Goal: Task Accomplishment & Management: Use online tool/utility

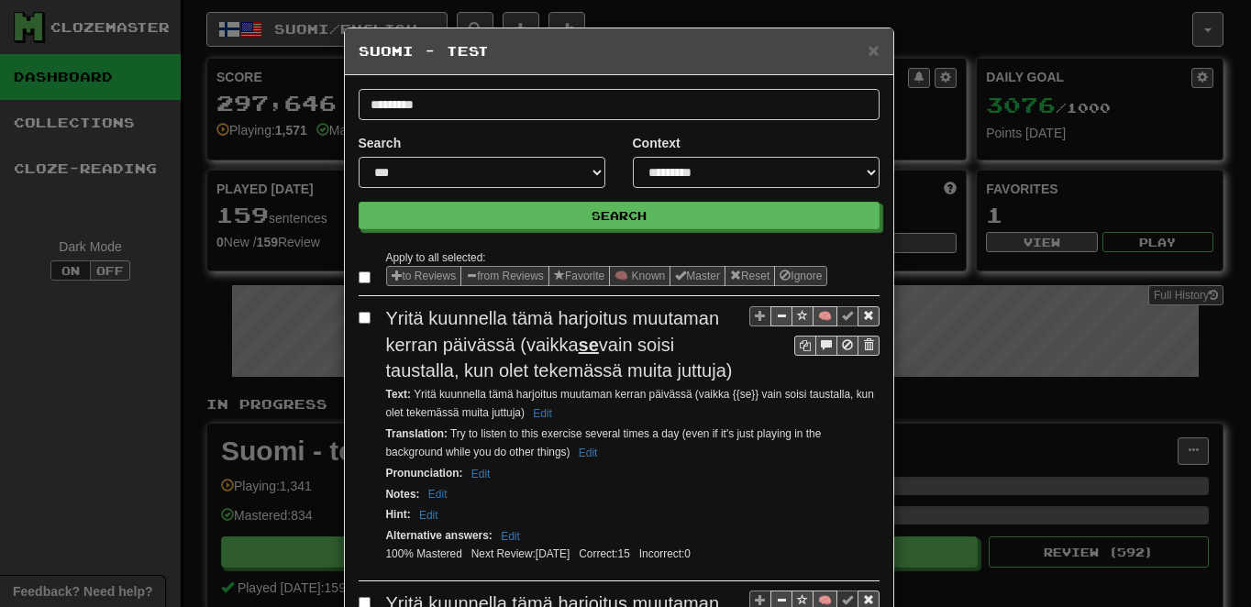
scroll to position [220, 0]
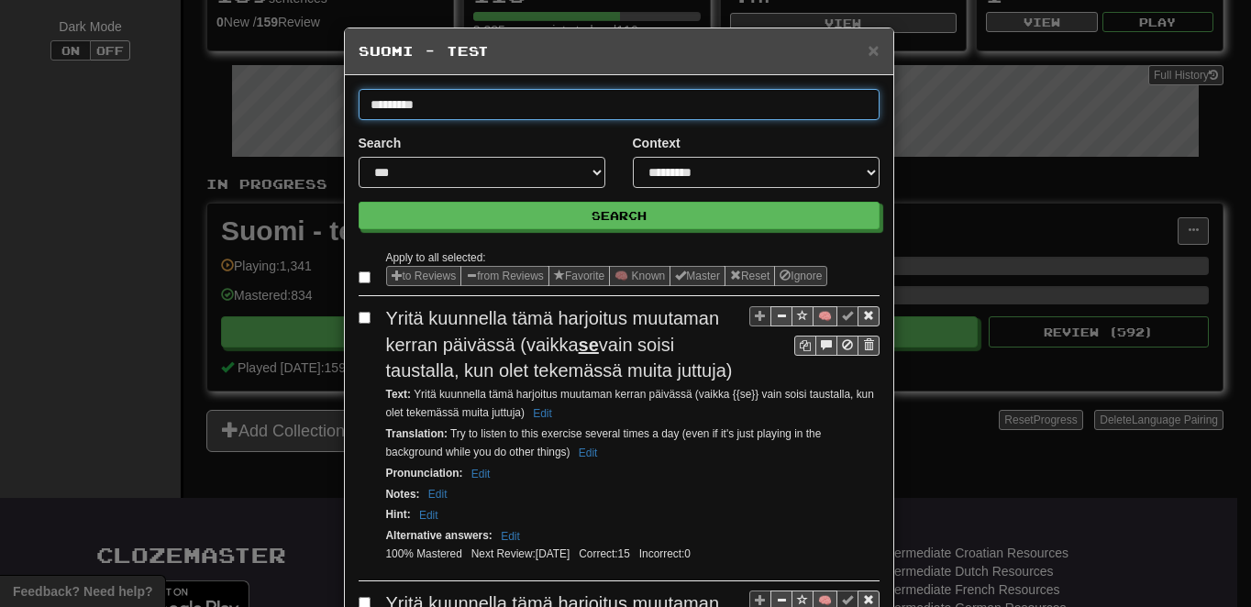
click at [442, 105] on input "*********" at bounding box center [619, 104] width 521 height 31
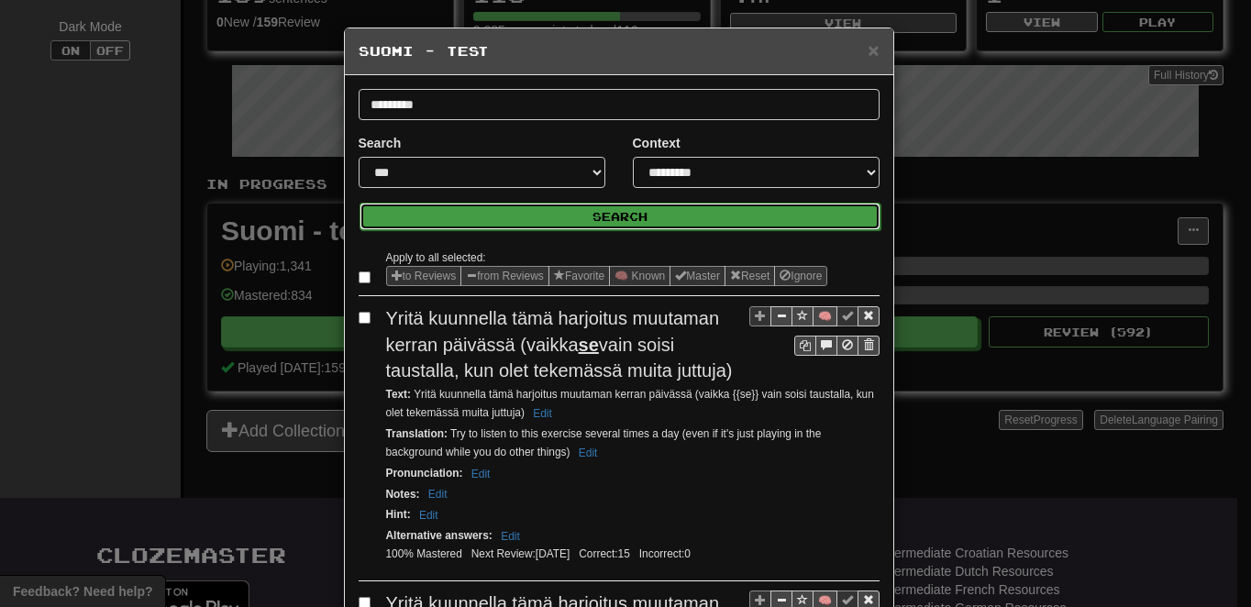
click at [576, 218] on button "Search" at bounding box center [620, 217] width 521 height 28
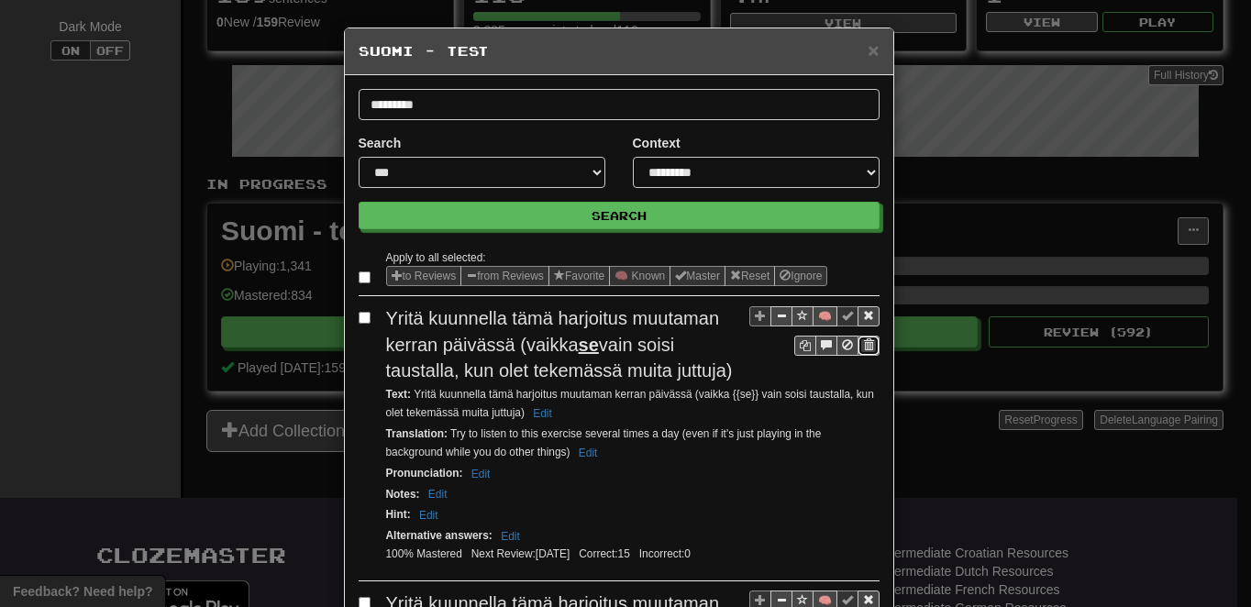
click at [863, 346] on span "Sentence controls" at bounding box center [868, 344] width 11 height 11
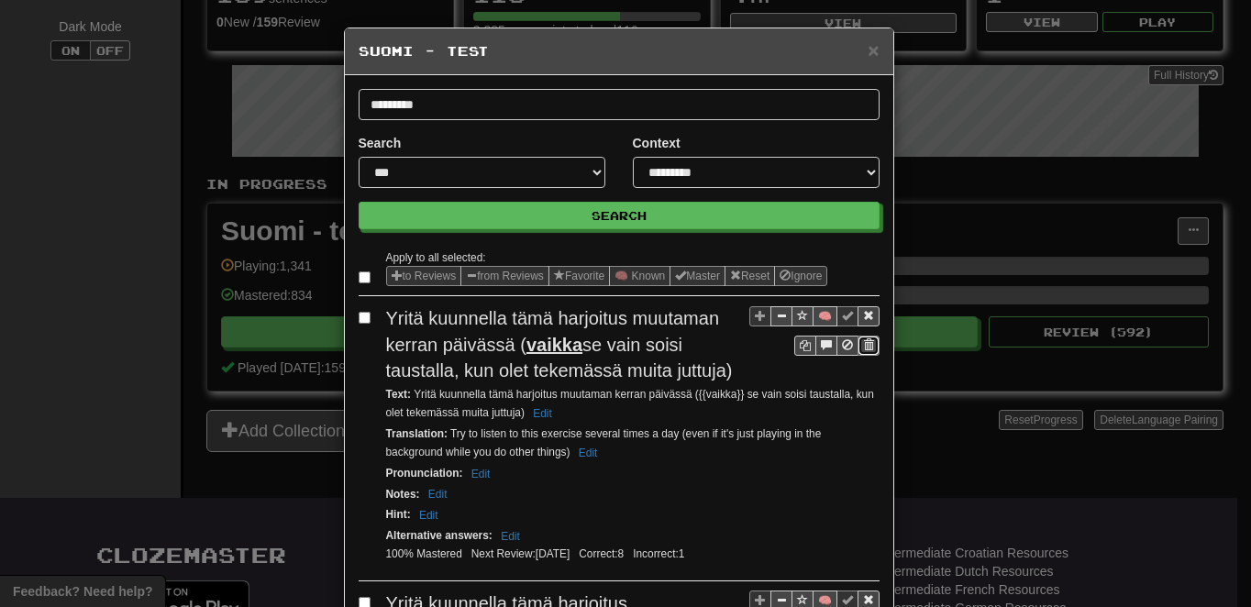
click at [863, 346] on span "Sentence controls" at bounding box center [868, 344] width 11 height 11
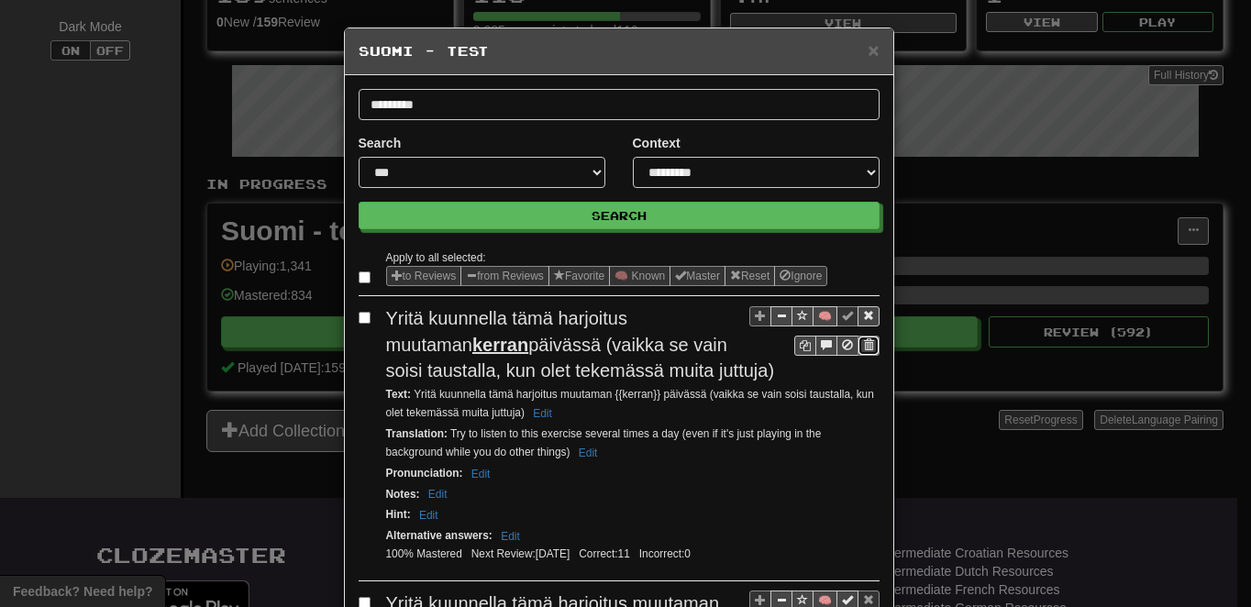
click at [863, 346] on span "Sentence controls" at bounding box center [868, 344] width 11 height 11
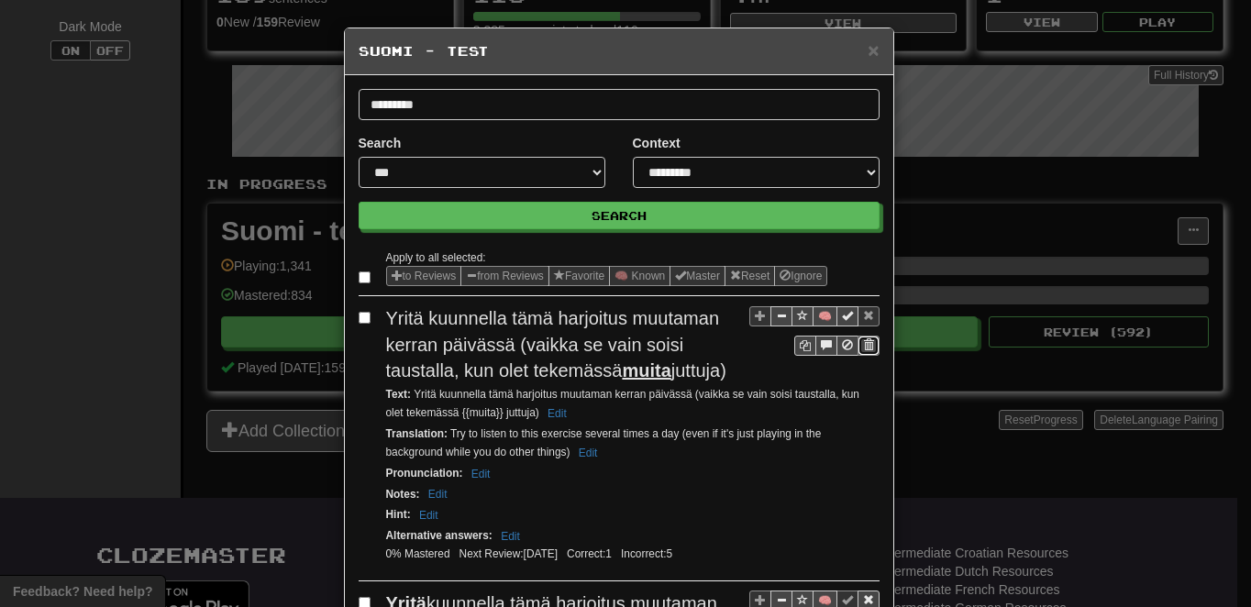
click at [863, 346] on span "Sentence controls" at bounding box center [868, 344] width 11 height 11
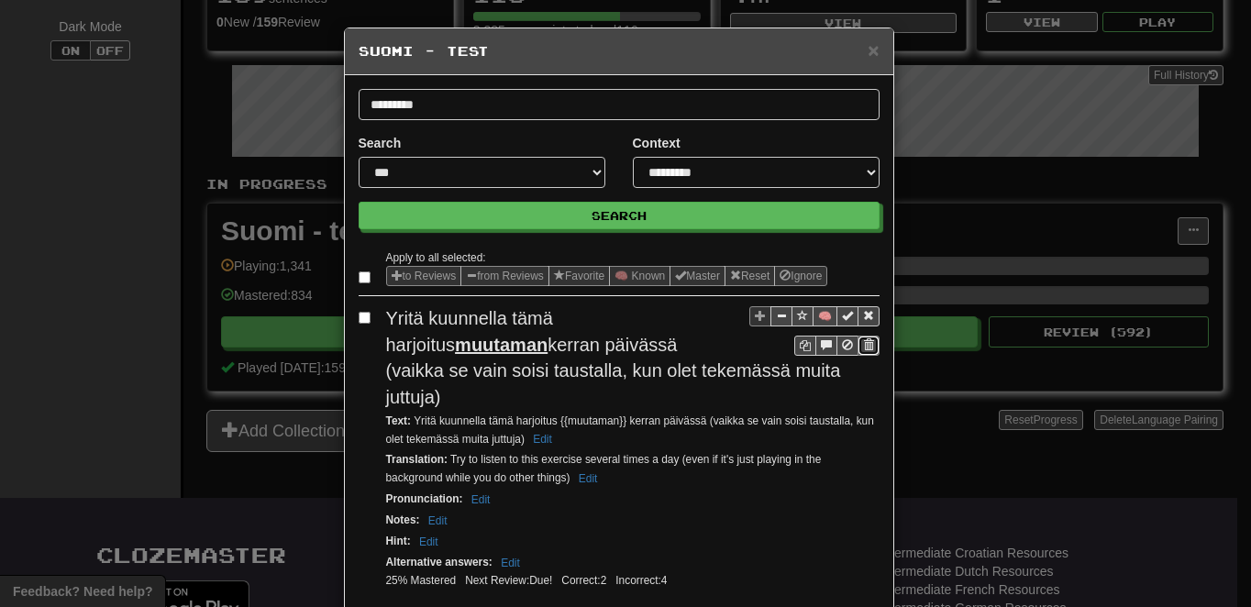
click at [863, 346] on span "Sentence controls" at bounding box center [868, 344] width 11 height 11
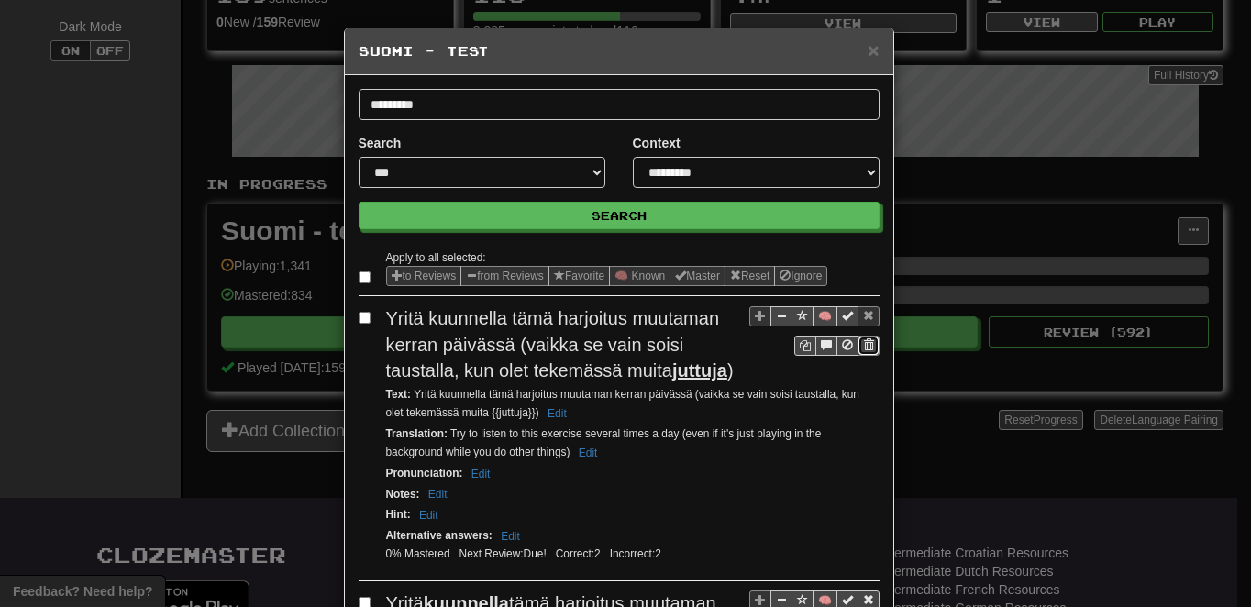
click at [863, 346] on span "Sentence controls" at bounding box center [868, 344] width 11 height 11
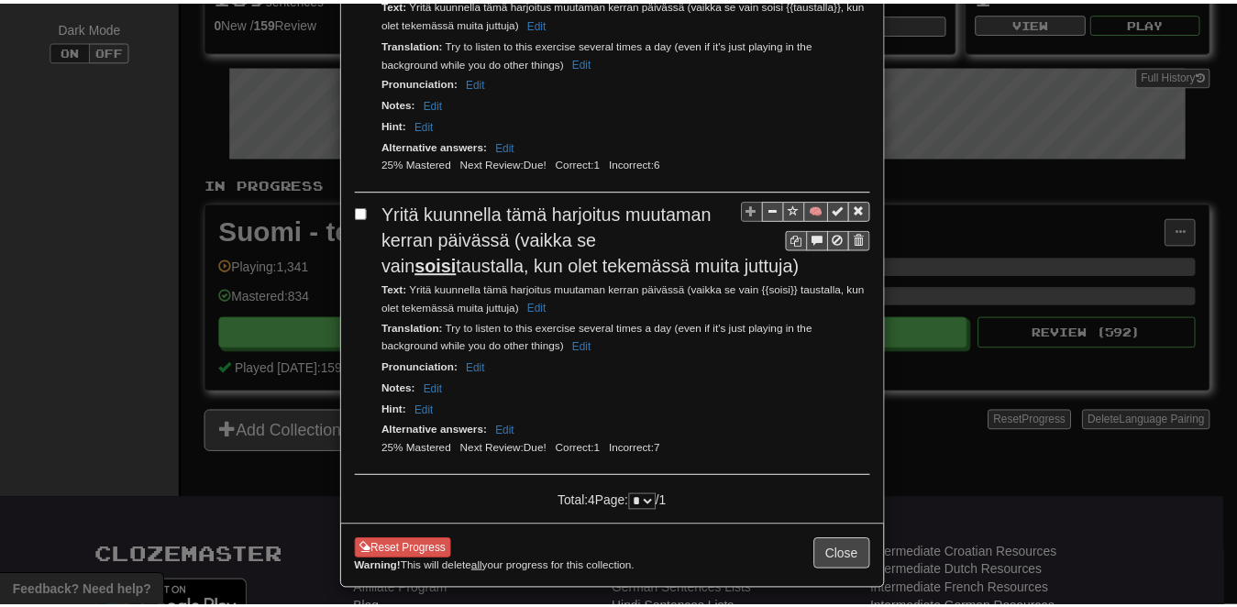
scroll to position [0, 0]
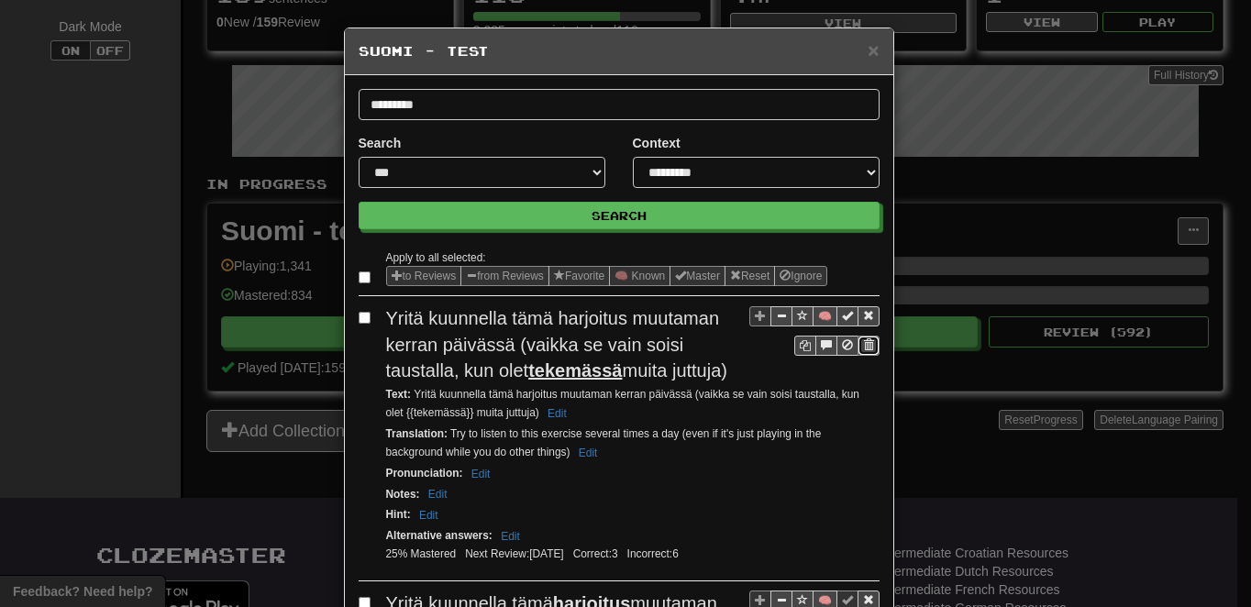
click at [863, 346] on span "Sentence controls" at bounding box center [868, 344] width 11 height 11
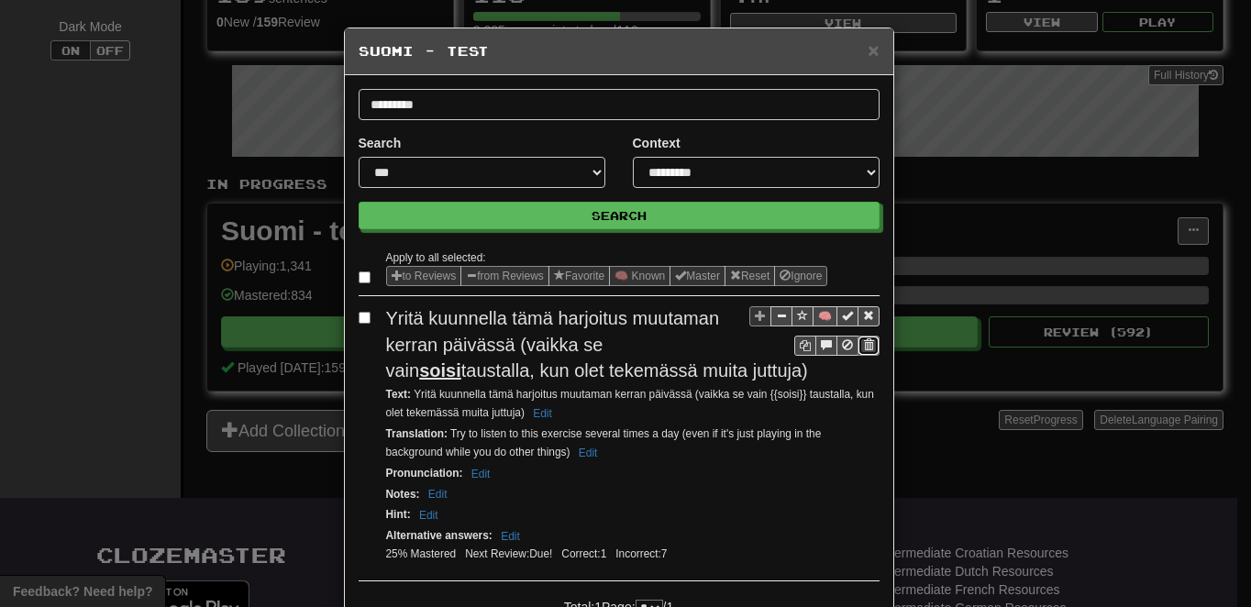
click at [863, 346] on span "Sentence controls" at bounding box center [868, 344] width 11 height 11
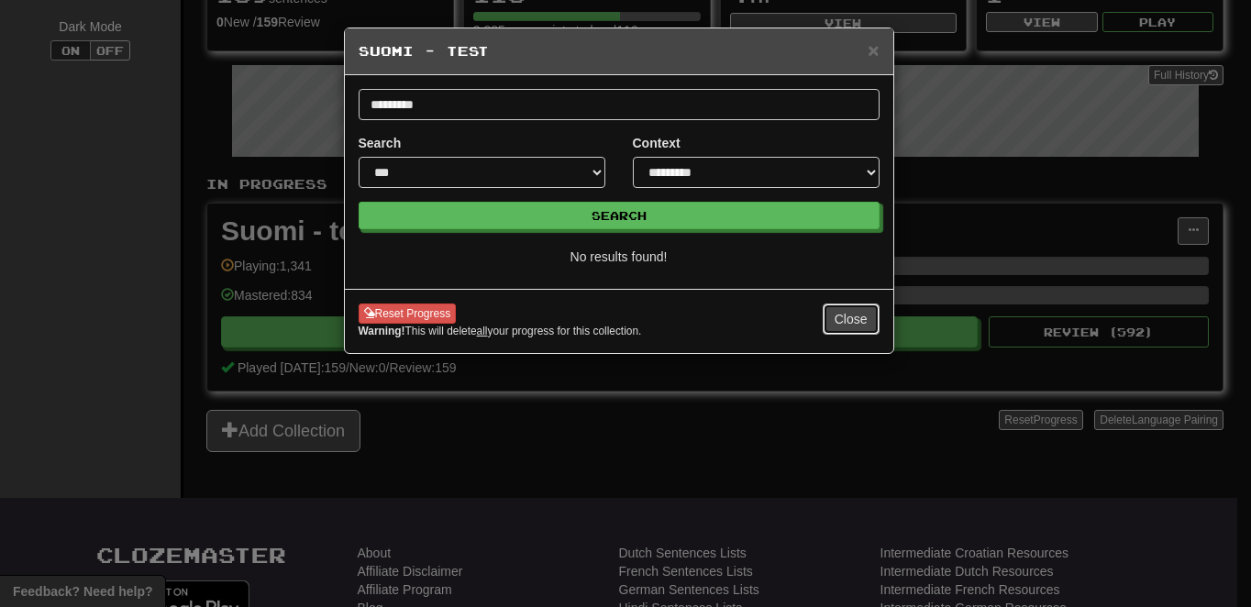
click at [852, 321] on button "Close" at bounding box center [851, 319] width 57 height 31
